Goal: Task Accomplishment & Management: Complete application form

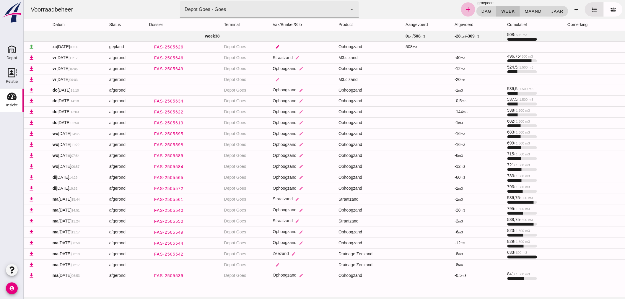
click at [279, 45] on icon "edit" at bounding box center [277, 47] width 4 height 4
click at [322, 47] on icon "arrow_drop_down" at bounding box center [322, 50] width 7 height 7
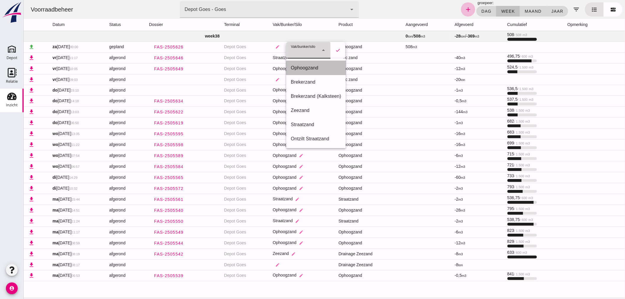
click at [313, 65] on div "Ophoogzand" at bounding box center [316, 67] width 50 height 7
type input "38"
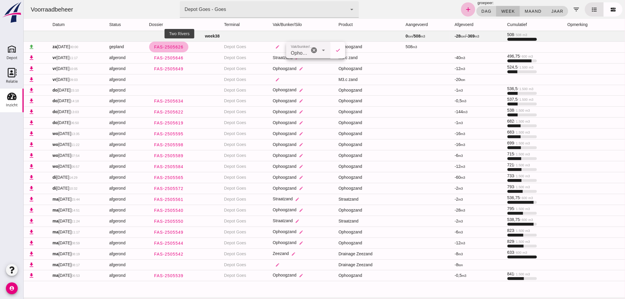
click at [177, 45] on span "FAS-2505626" at bounding box center [169, 47] width 30 height 5
click at [279, 46] on icon "edit" at bounding box center [277, 47] width 4 height 4
click at [321, 47] on icon "arrow_drop_down" at bounding box center [322, 50] width 7 height 7
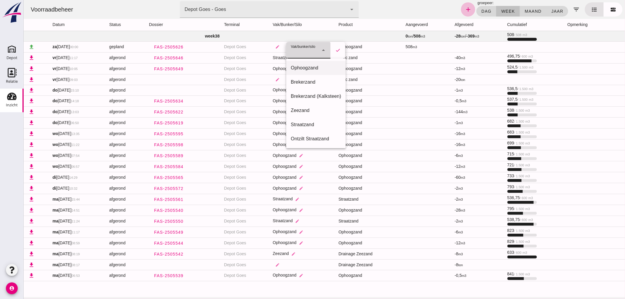
click at [309, 66] on div "Ophoogzand" at bounding box center [316, 67] width 50 height 7
type input "38"
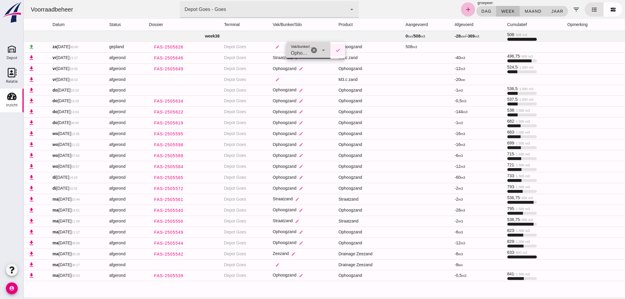
click at [338, 49] on icon "check" at bounding box center [337, 50] width 5 height 5
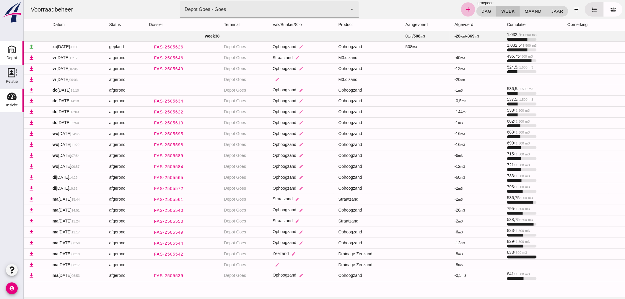
click at [10, 55] on div "Depot" at bounding box center [11, 58] width 11 height 8
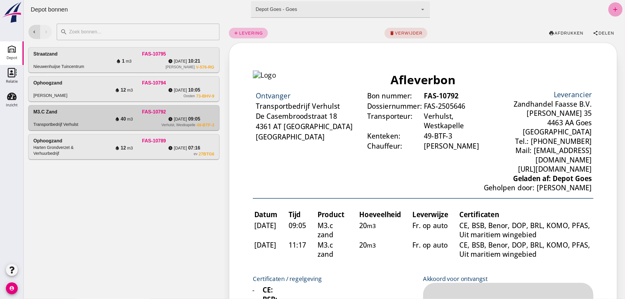
click at [612, 9] on icon "add" at bounding box center [615, 9] width 7 height 7
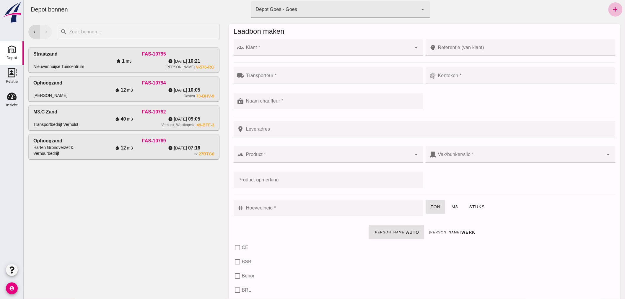
click at [318, 46] on div at bounding box center [327, 47] width 167 height 17
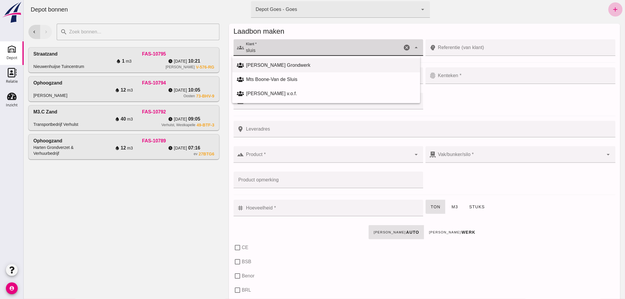
click at [299, 64] on div "[PERSON_NAME] Grondwerk" at bounding box center [330, 65] width 169 height 7
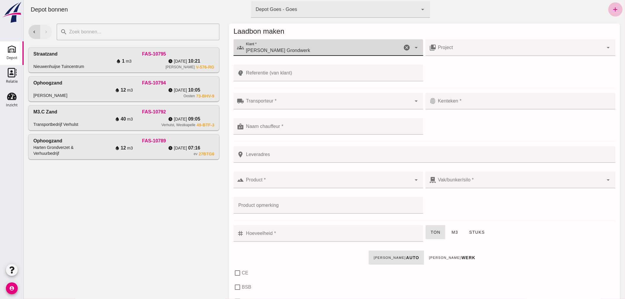
type input "[PERSON_NAME] Grondwerk"
click at [293, 100] on div at bounding box center [327, 101] width 167 height 17
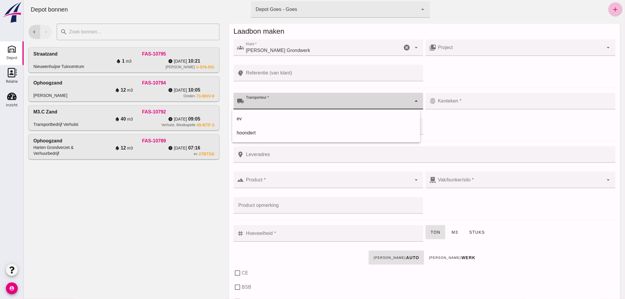
drag, startPoint x: 280, startPoint y: 119, endPoint x: 284, endPoint y: 117, distance: 4.8
click at [282, 118] on div "ev" at bounding box center [326, 118] width 179 height 7
type input "ev"
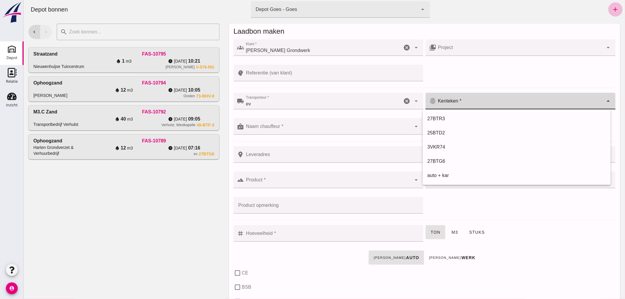
click at [476, 102] on input "Kenteken *" at bounding box center [519, 103] width 167 height 7
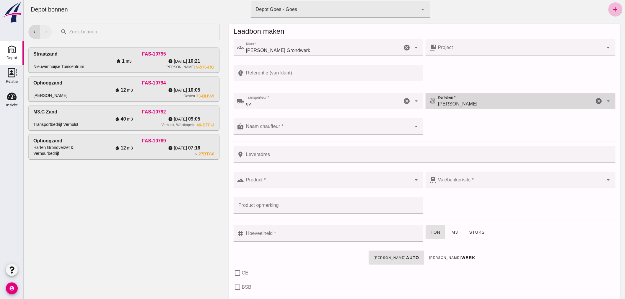
type input "[PERSON_NAME]"
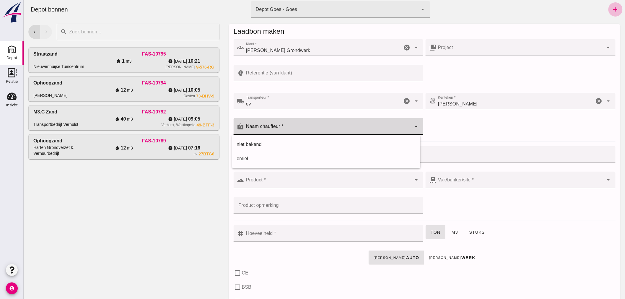
click at [345, 125] on div at bounding box center [327, 126] width 167 height 17
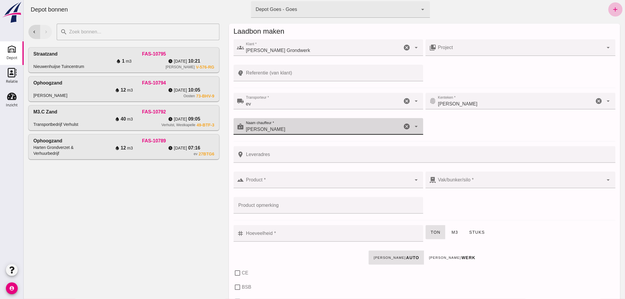
type input "[PERSON_NAME]"
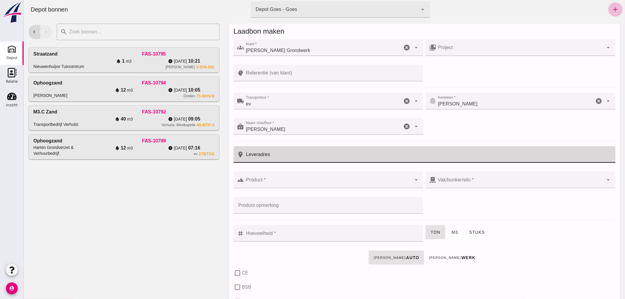
click at [296, 156] on input "Leveradres" at bounding box center [428, 154] width 368 height 17
type input "Zandkreeksluis"
click at [269, 177] on div at bounding box center [327, 180] width 167 height 17
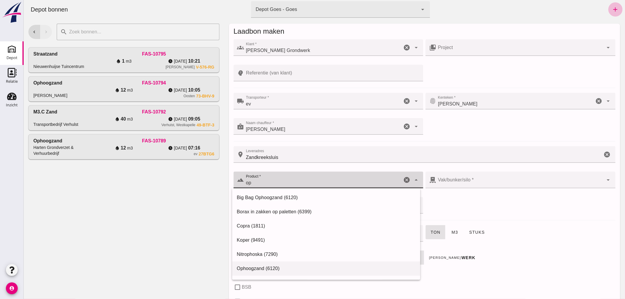
click at [249, 264] on div "Ophoogzand (6120)" at bounding box center [326, 268] width 188 height 14
type input "Ophoogzand (6120)"
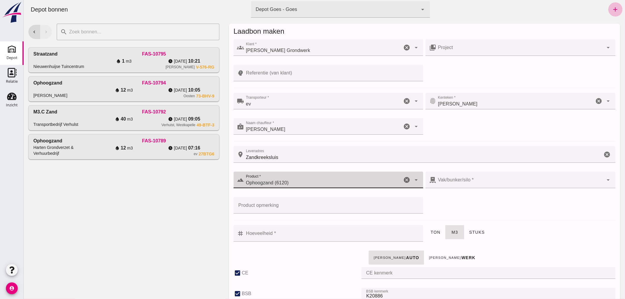
checkbox input "true"
type input "40"
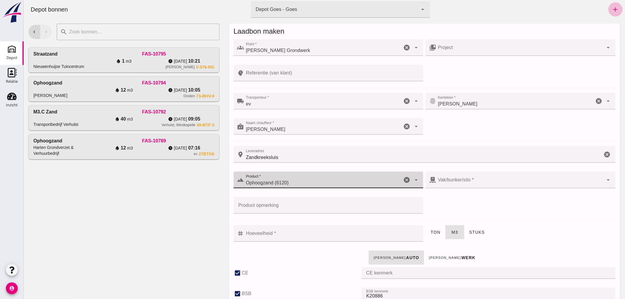
checkbox input "true"
type input "38"
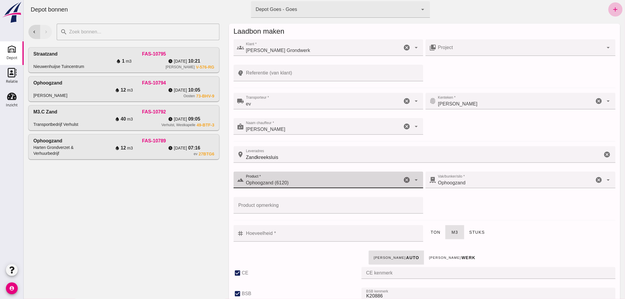
type input "Ophoogzand (6120)"
click at [353, 239] on input "Hoeveelheid *" at bounding box center [332, 233] width 176 height 17
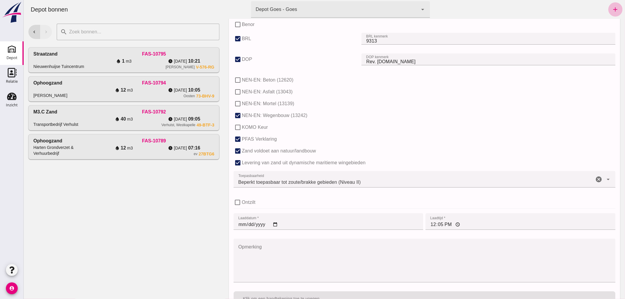
scroll to position [361, 0]
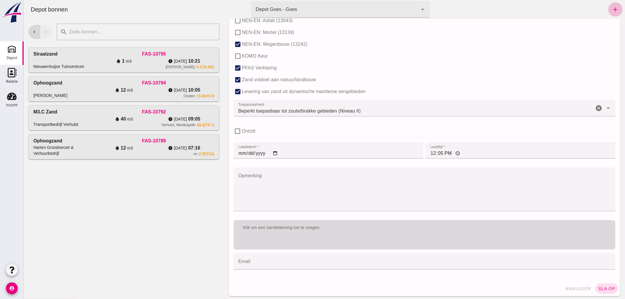
type input "8"
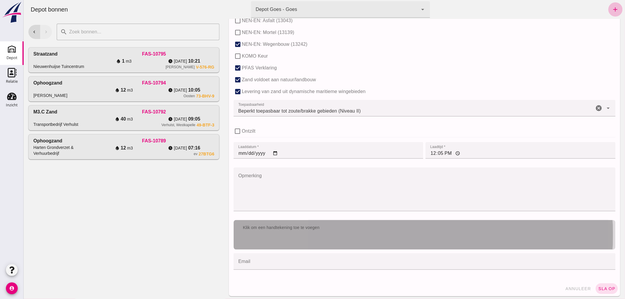
click at [410, 228] on div "Klik om een handtekening toe te voegen" at bounding box center [424, 228] width 372 height 6
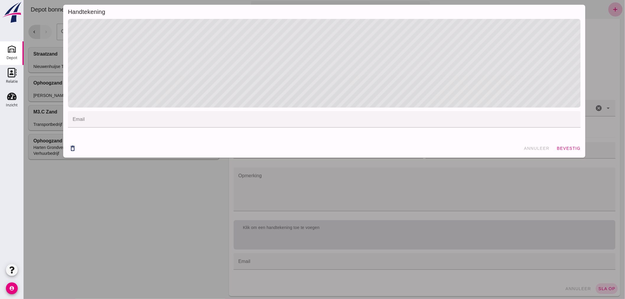
click at [553, 141] on div "delete_outline annuleer bevestig" at bounding box center [324, 148] width 522 height 19
click at [561, 145] on button "bevestig" at bounding box center [568, 148] width 29 height 11
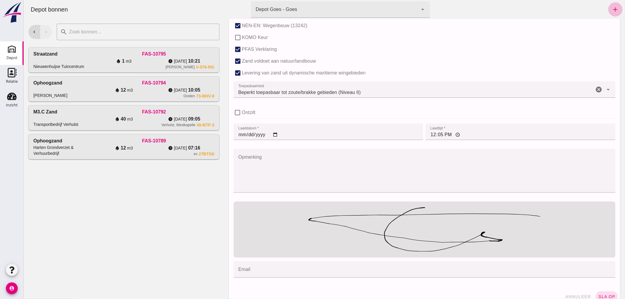
scroll to position [389, 0]
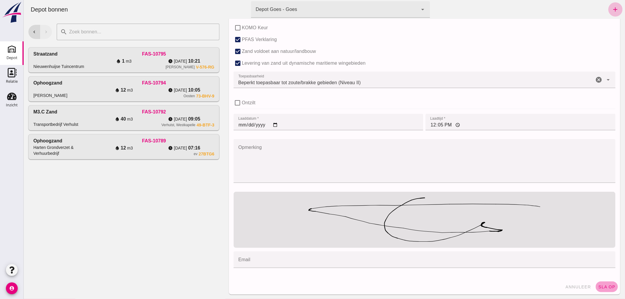
click at [598, 284] on span "sla op" at bounding box center [606, 286] width 17 height 5
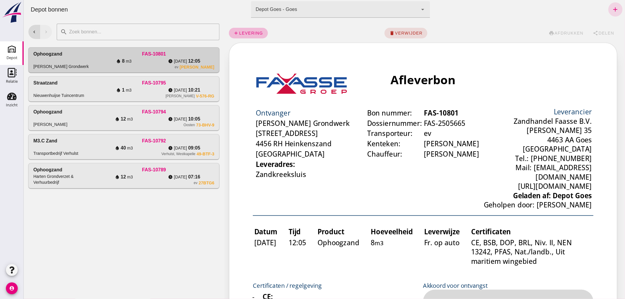
scroll to position [0, 0]
click at [72, 143] on div "M3.c zand Transportbedrijf Verhulst" at bounding box center [63, 146] width 60 height 19
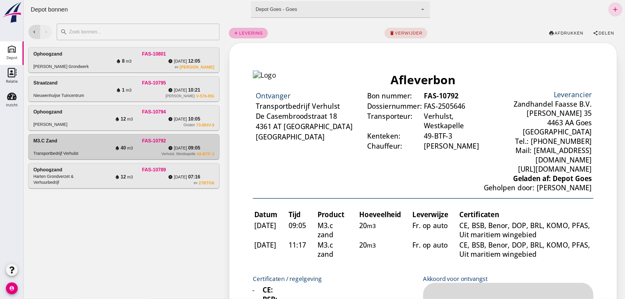
click at [247, 32] on span "levering" at bounding box center [251, 33] width 24 height 5
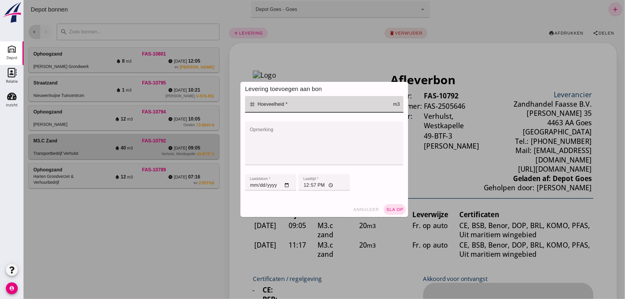
click at [317, 96] on input "Hoeveelheid *" at bounding box center [323, 104] width 137 height 17
type input "20"
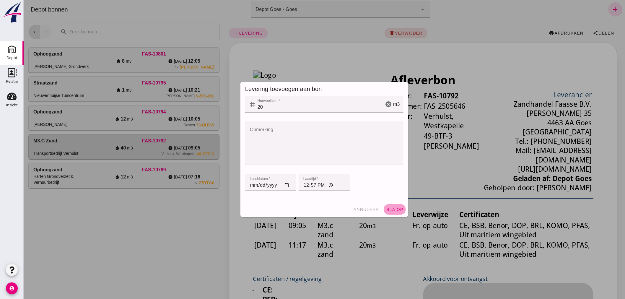
click at [390, 208] on span "sla op" at bounding box center [394, 209] width 17 height 5
